Goal: Information Seeking & Learning: Check status

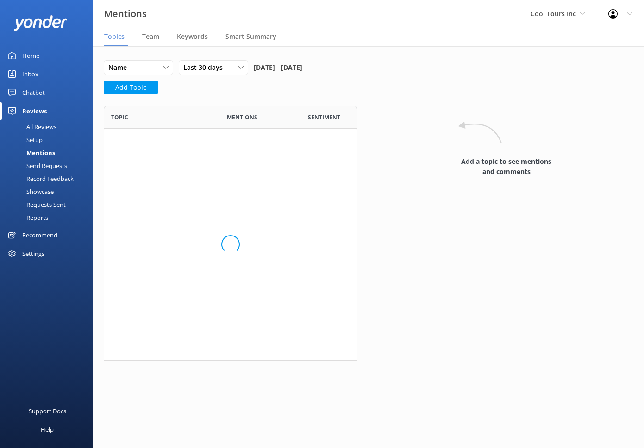
scroll to position [255, 253]
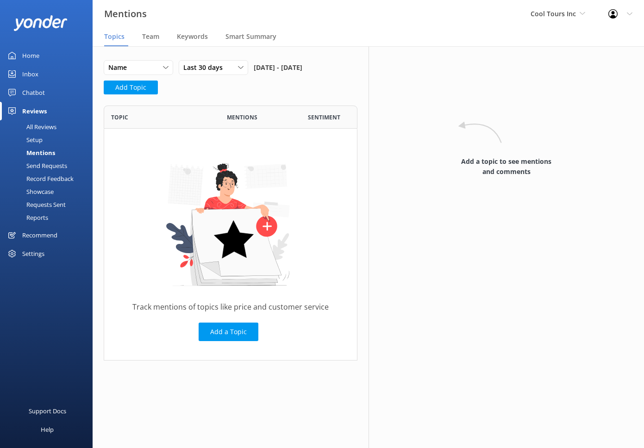
click at [32, 91] on div "Chatbot" at bounding box center [33, 92] width 23 height 19
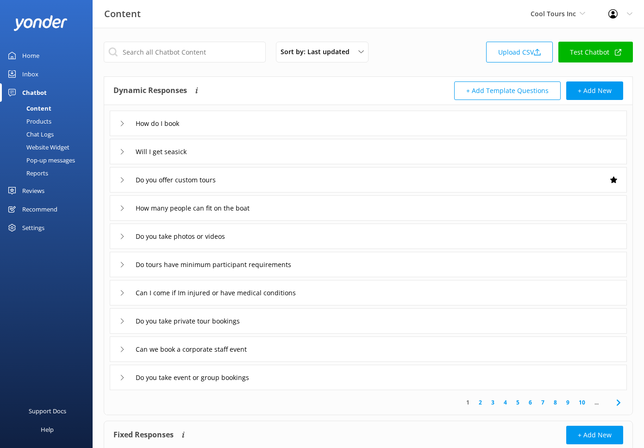
click at [43, 61] on link "Home" at bounding box center [46, 55] width 93 height 19
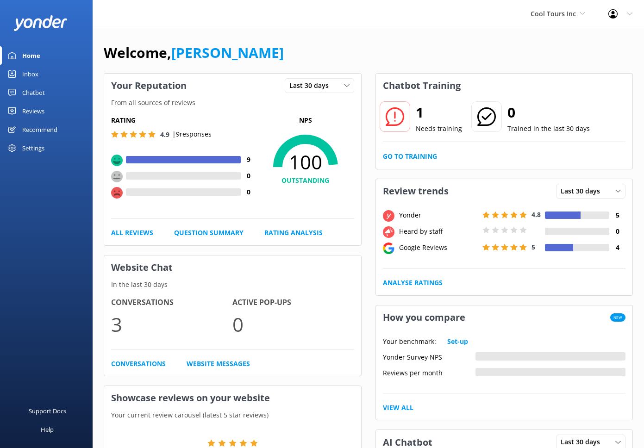
click at [32, 96] on div "Chatbot" at bounding box center [33, 92] width 23 height 19
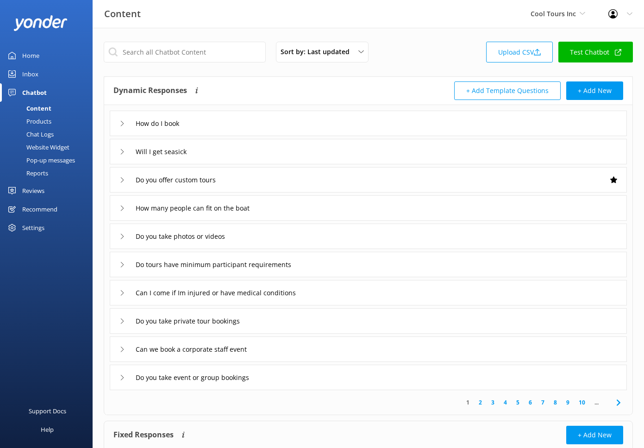
click at [409, 70] on div "Sort by: Last updated Title Last updated Upload CSV Test Chatbot Dynamic Respon…" at bounding box center [368, 270] width 551 height 484
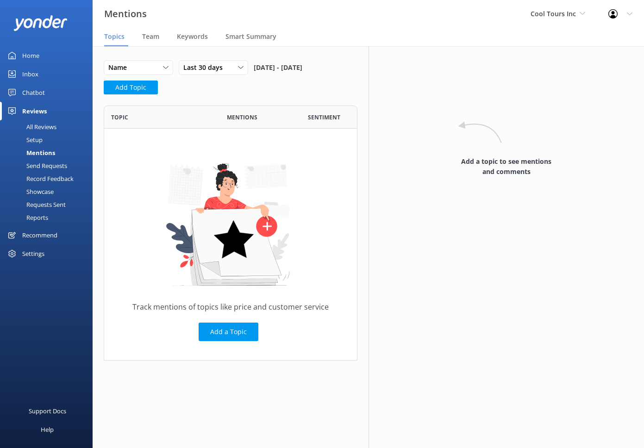
scroll to position [255, 253]
click at [28, 88] on div "Chatbot" at bounding box center [33, 92] width 23 height 19
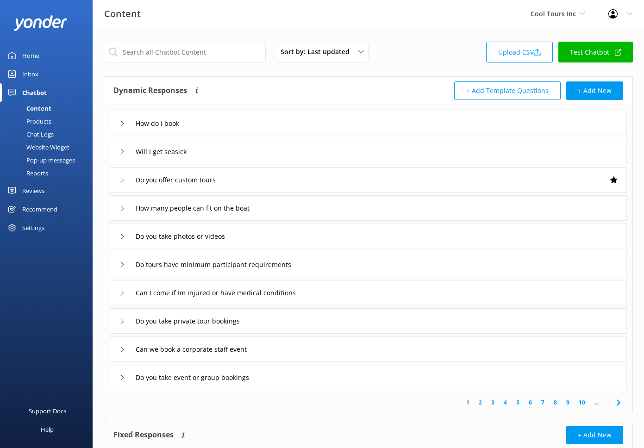
click at [37, 58] on div "Home" at bounding box center [30, 55] width 17 height 19
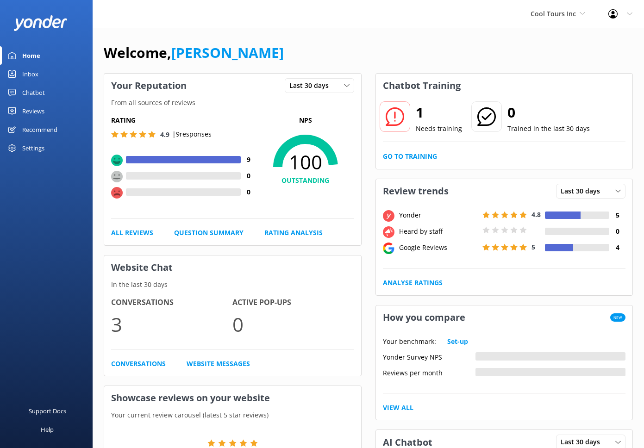
click at [34, 75] on div "Inbox" at bounding box center [30, 74] width 16 height 19
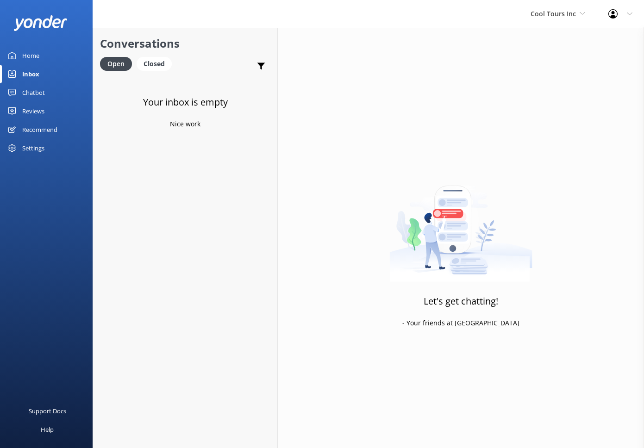
click at [37, 88] on div "Chatbot" at bounding box center [33, 92] width 23 height 19
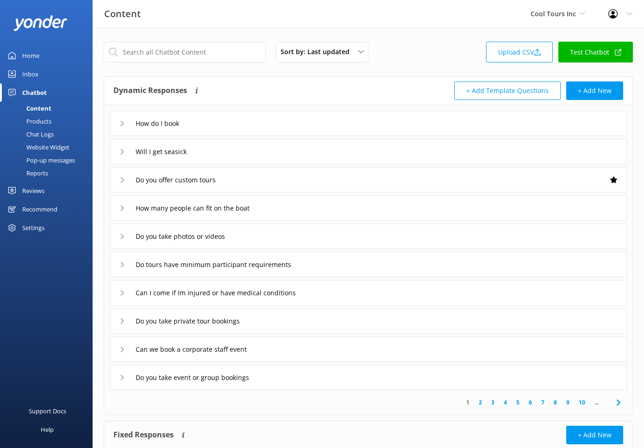
click at [42, 56] on link "Home" at bounding box center [46, 55] width 93 height 19
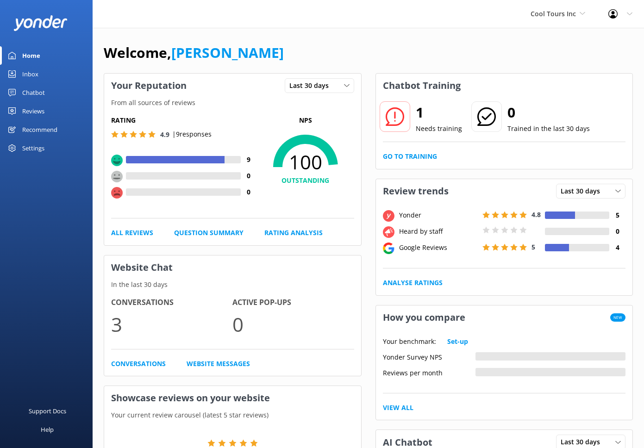
click at [529, 15] on div "Cool Tours Inc Yonder Zipline Yonder demo Yonder Luxury Suites Yonder Holiday P…" at bounding box center [558, 14] width 78 height 28
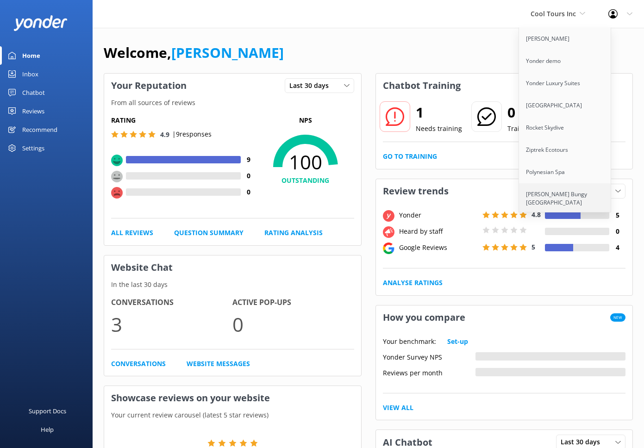
click at [553, 189] on link "[PERSON_NAME] Bungy [GEOGRAPHIC_DATA]" at bounding box center [565, 198] width 93 height 31
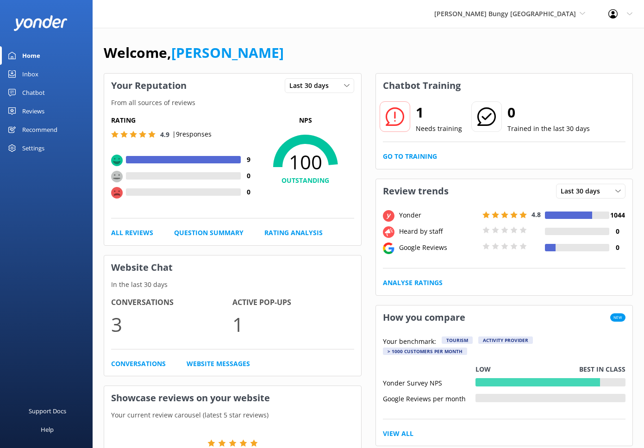
click at [42, 89] on div "Chatbot" at bounding box center [33, 92] width 23 height 19
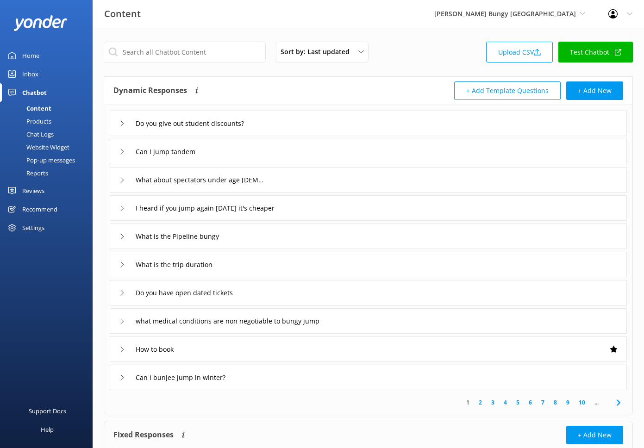
click at [42, 172] on div "Reports" at bounding box center [27, 173] width 43 height 13
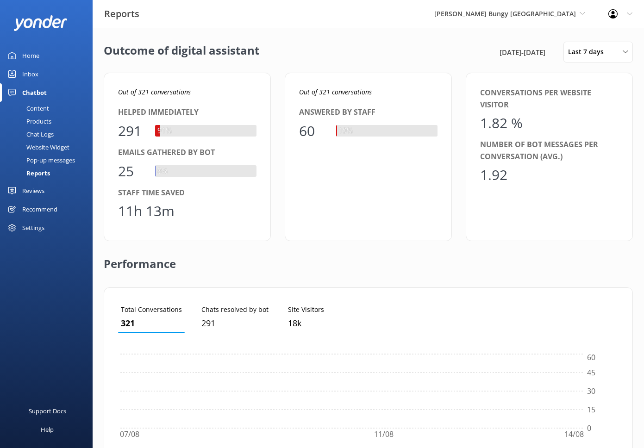
scroll to position [93, 500]
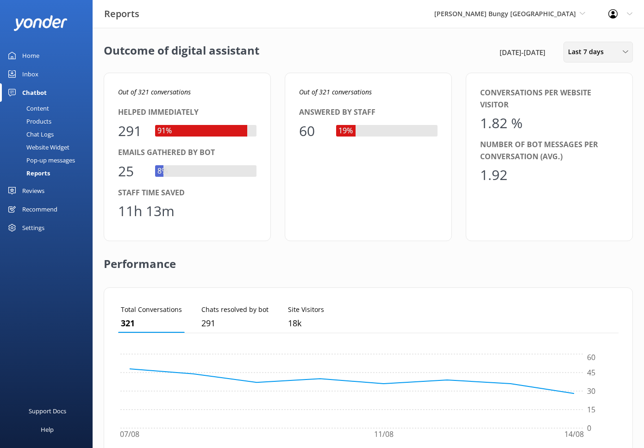
click at [617, 59] on div "Last 7 days Last 7 days Last 30 days Last month Last 90 days Last 180 days Cust…" at bounding box center [597, 52] width 69 height 21
click at [593, 129] on div "Last 90 days" at bounding box center [584, 129] width 33 height 9
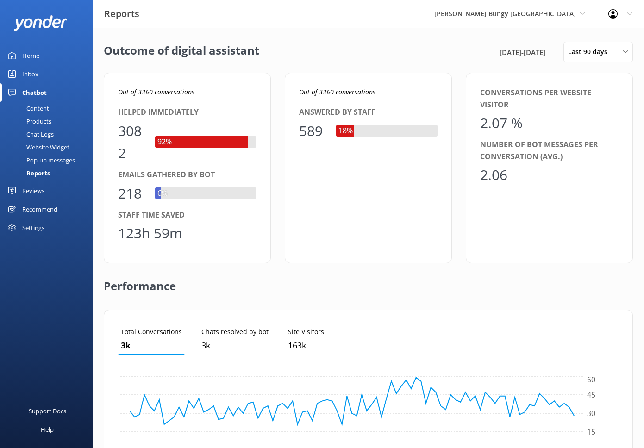
scroll to position [219, 0]
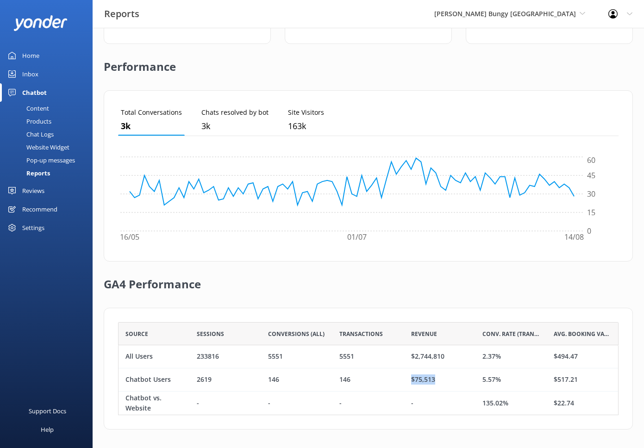
drag, startPoint x: 446, startPoint y: 375, endPoint x: 364, endPoint y: 375, distance: 81.4
click at [364, 375] on div "Chatbot Users 2619 146 146 $75,513 5.57% $517.21" at bounding box center [368, 379] width 500 height 23
click at [398, 306] on div "GA4 Performance" at bounding box center [368, 284] width 529 height 46
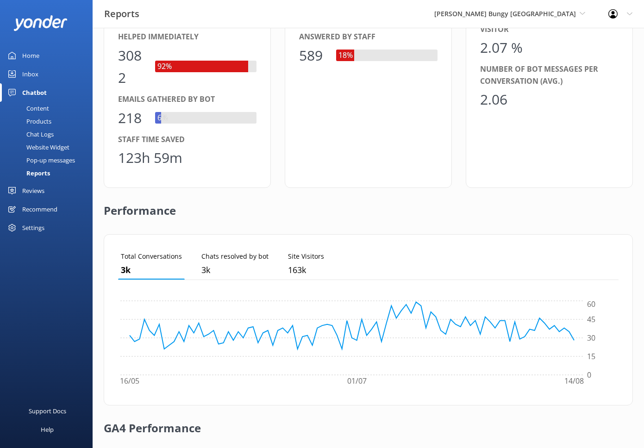
scroll to position [0, 0]
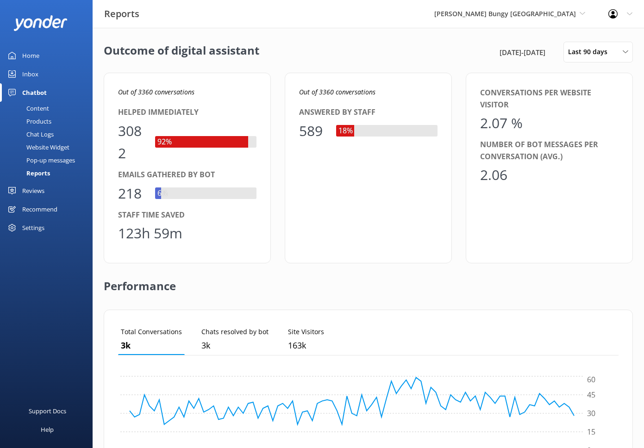
click at [40, 53] on link "Home" at bounding box center [46, 55] width 93 height 19
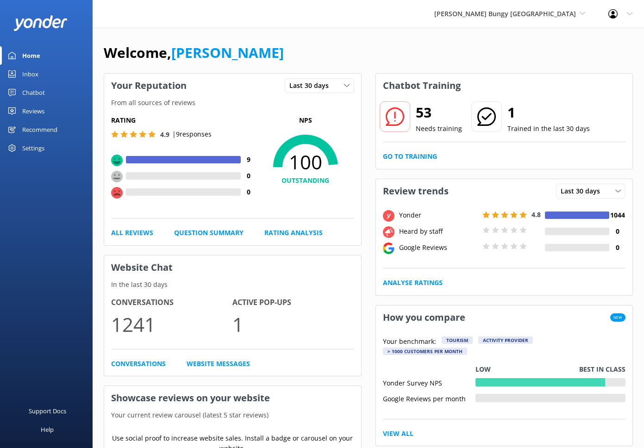
click at [22, 90] on div "Chatbot" at bounding box center [33, 92] width 23 height 19
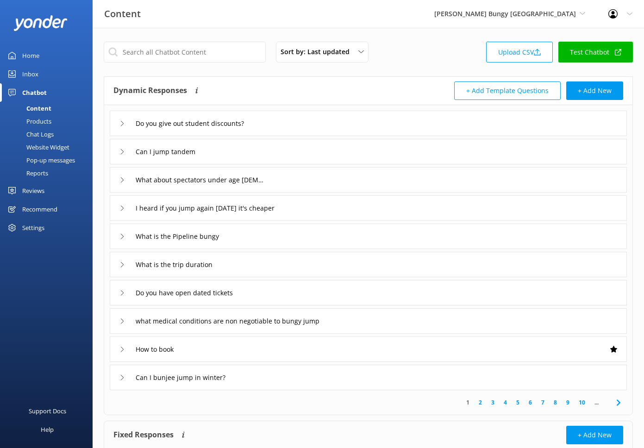
click at [59, 161] on div "Pop-up messages" at bounding box center [40, 160] width 69 height 13
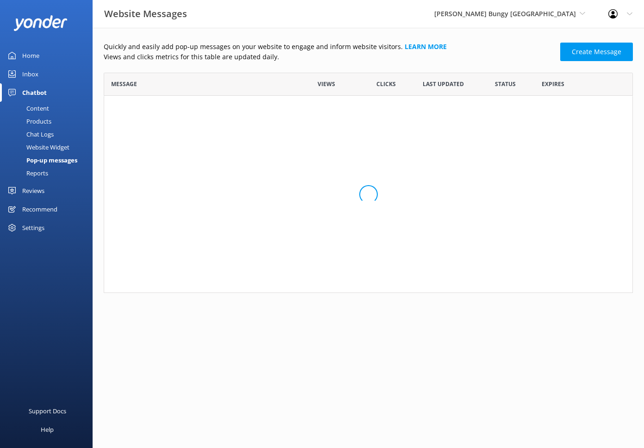
scroll to position [102, 529]
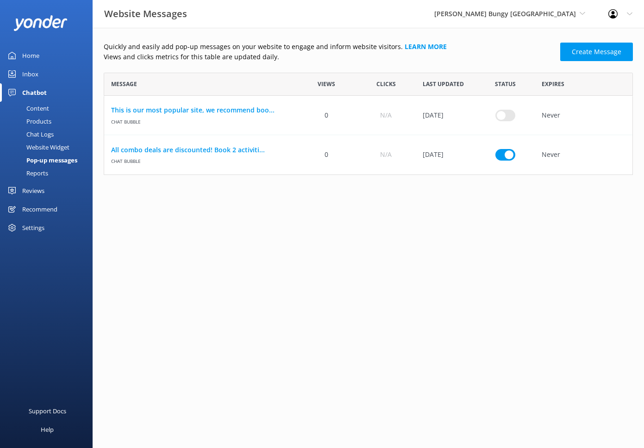
click at [43, 172] on div "Reports" at bounding box center [27, 173] width 43 height 13
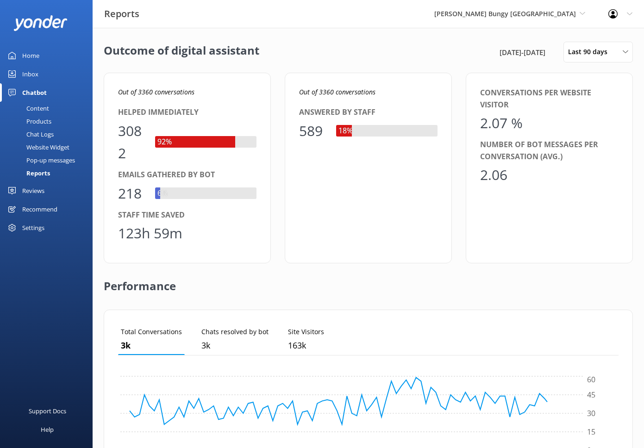
scroll to position [219, 0]
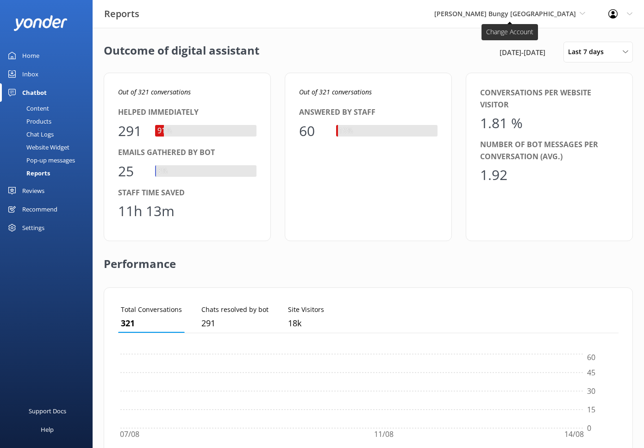
scroll to position [93, 500]
click at [517, 18] on span "[PERSON_NAME] Bungy [GEOGRAPHIC_DATA]" at bounding box center [505, 13] width 142 height 9
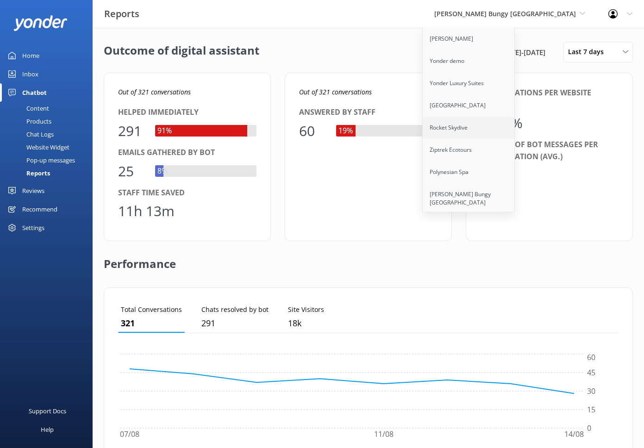
scroll to position [24, 0]
click at [503, 193] on link "Cool Tours Inc" at bounding box center [468, 201] width 93 height 22
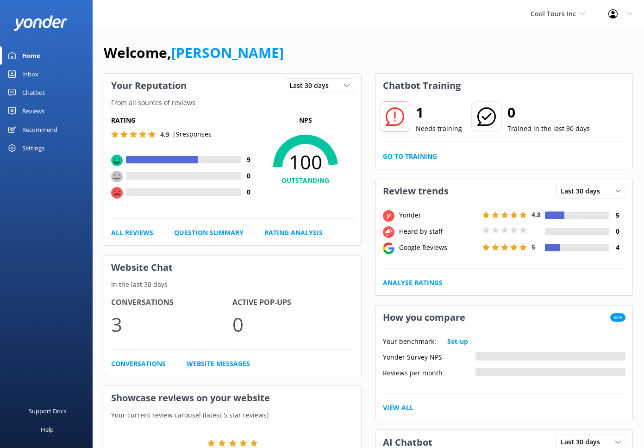
click at [37, 91] on div "Chatbot" at bounding box center [33, 92] width 23 height 19
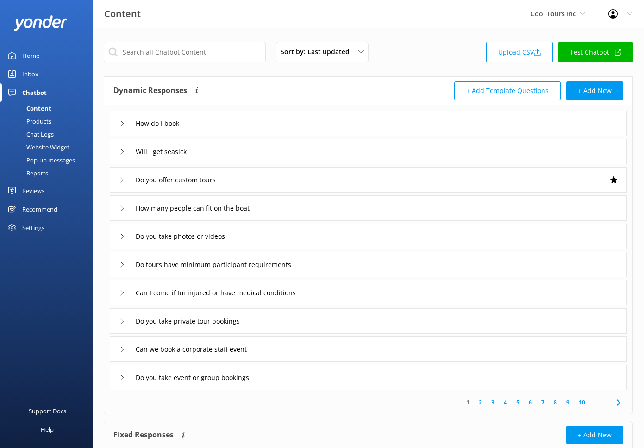
click at [47, 171] on div "Reports" at bounding box center [27, 173] width 43 height 13
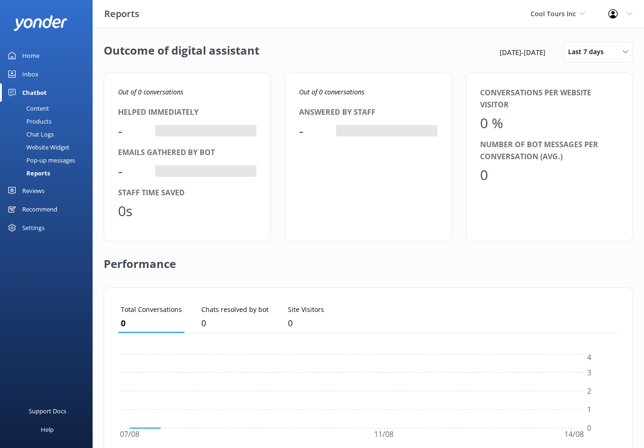
scroll to position [93, 500]
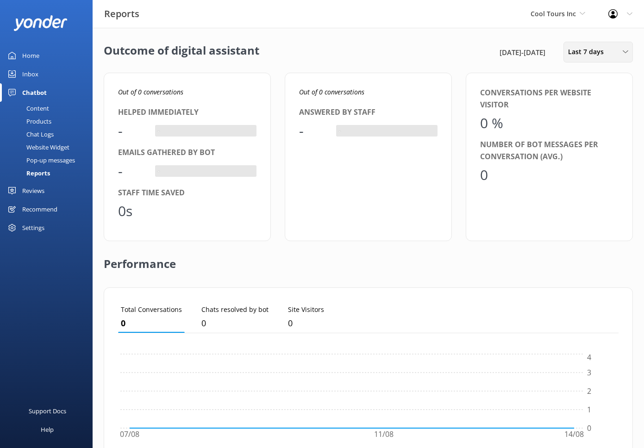
click at [577, 54] on span "Last 7 days" at bounding box center [588, 52] width 41 height 10
click at [583, 135] on link "Last 90 days" at bounding box center [605, 130] width 82 height 19
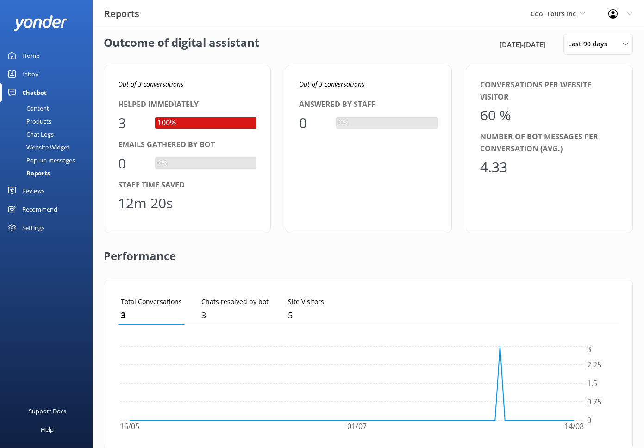
scroll to position [0, 0]
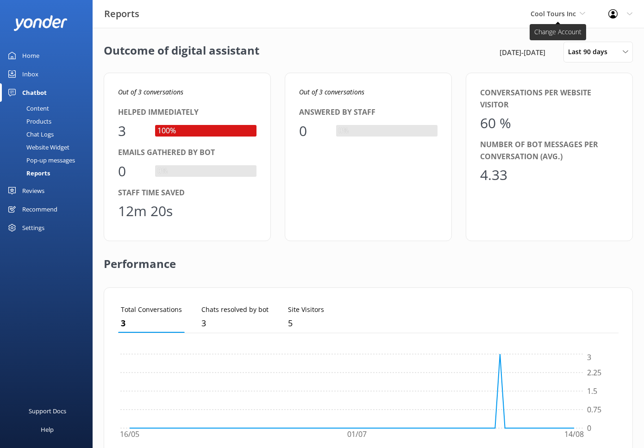
click at [563, 18] on span "Cool Tours Inc" at bounding box center [552, 13] width 45 height 9
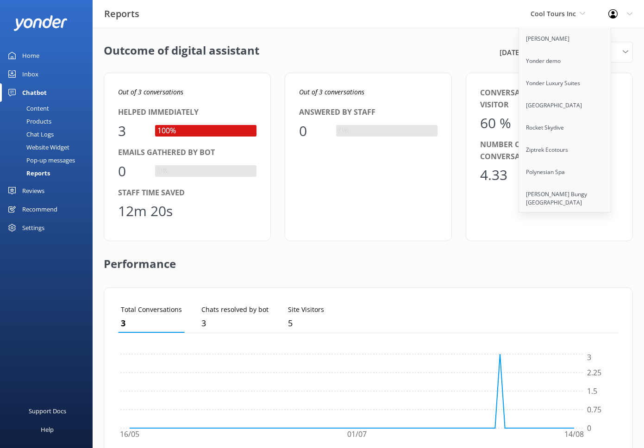
click at [429, 65] on div "Outcome of digital assistant [DATE] - [DATE] Last 90 days Last 7 days Last 30 d…" at bounding box center [368, 336] width 551 height 617
click at [552, 17] on span "Cool Tours Inc" at bounding box center [552, 13] width 45 height 9
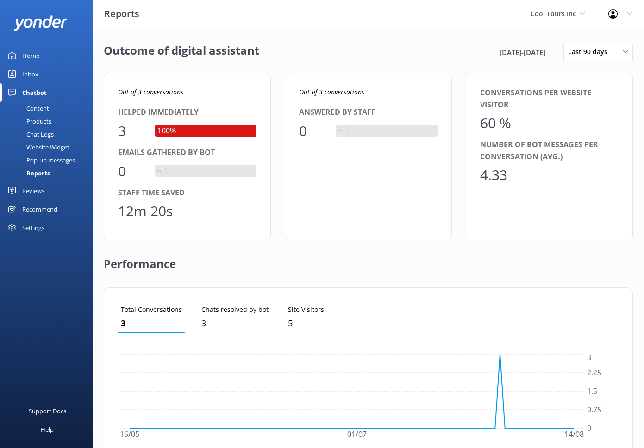
scroll to position [8, 0]
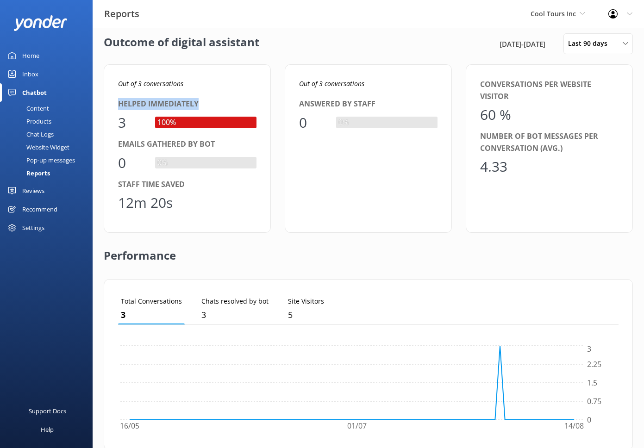
drag, startPoint x: 212, startPoint y: 103, endPoint x: 116, endPoint y: 99, distance: 96.3
click at [116, 99] on div "Out of 3 conversations Helped immediately 3 100% Emails gathered by bot 0 0% St…" at bounding box center [187, 148] width 167 height 168
click at [211, 98] on div "Out of 3 conversations Helped immediately 3 100% Emails gathered by bot 0 0% St…" at bounding box center [187, 148] width 167 height 168
drag, startPoint x: 207, startPoint y: 183, endPoint x: 114, endPoint y: 182, distance: 92.6
click at [114, 182] on div "Out of 3 conversations Helped immediately 3 100% Emails gathered by bot 0 0% St…" at bounding box center [187, 148] width 167 height 168
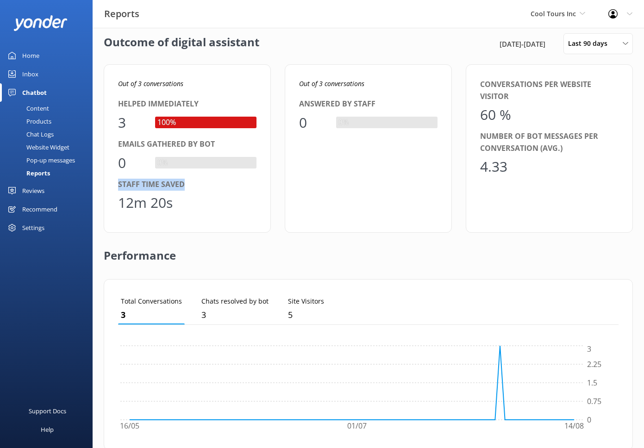
click at [205, 181] on div "Staff time saved" at bounding box center [187, 185] width 138 height 12
click at [38, 93] on div "Chatbot" at bounding box center [34, 92] width 25 height 19
